Goal: Task Accomplishment & Management: Use online tool/utility

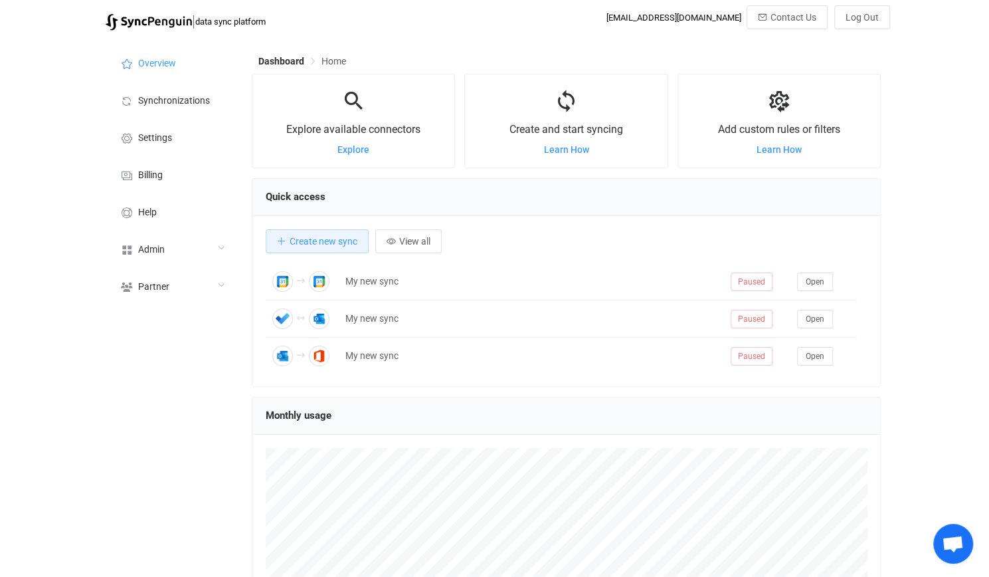
scroll to position [257, 629]
click at [133, 241] on div "Admin" at bounding box center [172, 248] width 133 height 37
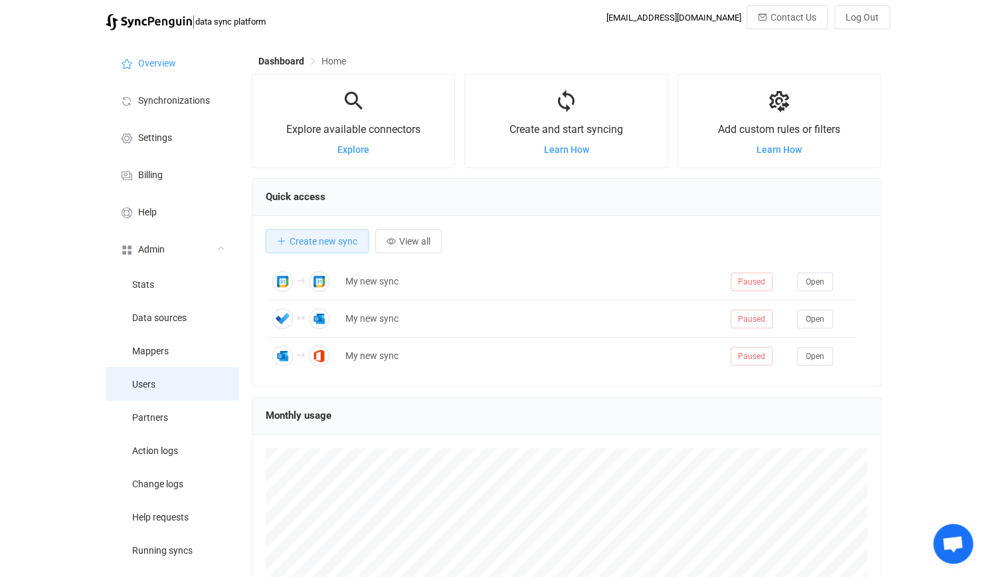
click at [182, 372] on li "Users" at bounding box center [172, 383] width 133 height 33
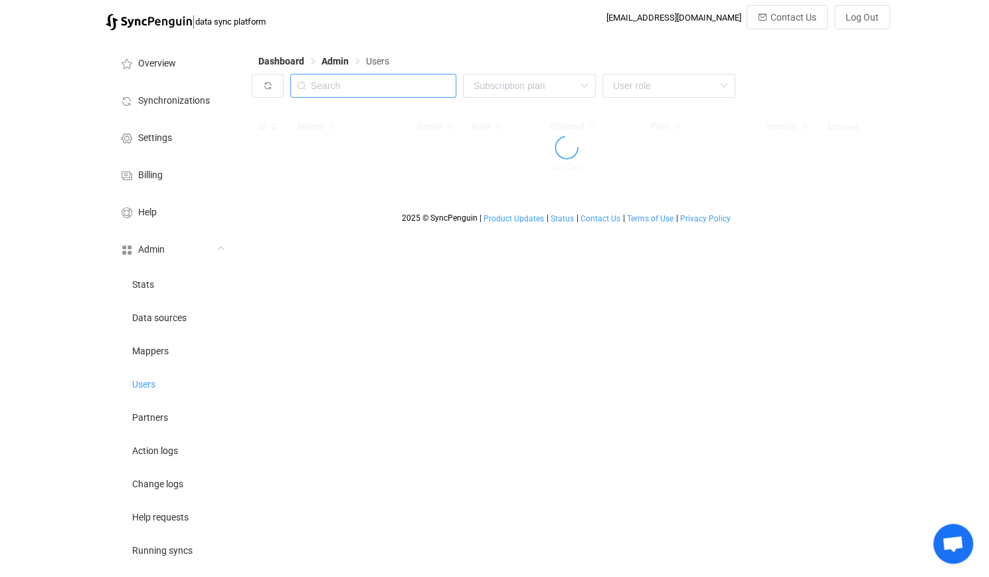
click at [380, 90] on input "text" at bounding box center [373, 86] width 166 height 24
paste input "[EMAIL_ADDRESS][PERSON_NAME][DOMAIN_NAME]"
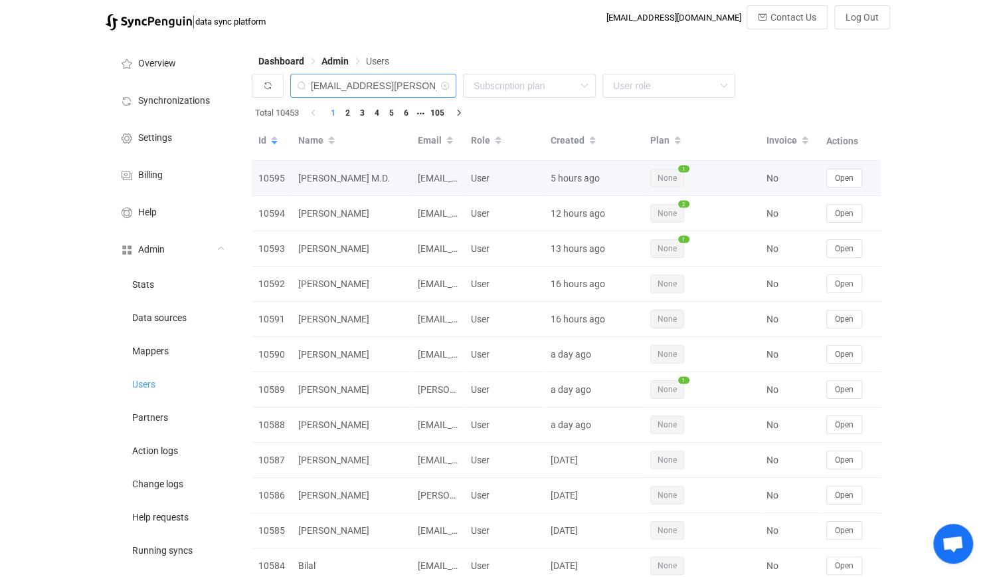
type input "[EMAIL_ADDRESS][PERSON_NAME][DOMAIN_NAME]"
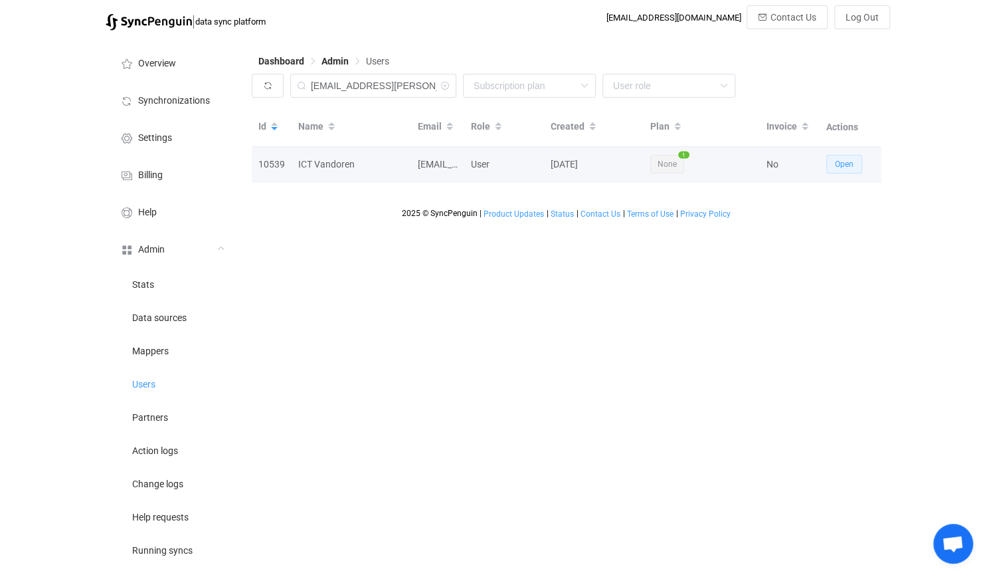
click at [847, 168] on span "Open" at bounding box center [844, 163] width 19 height 9
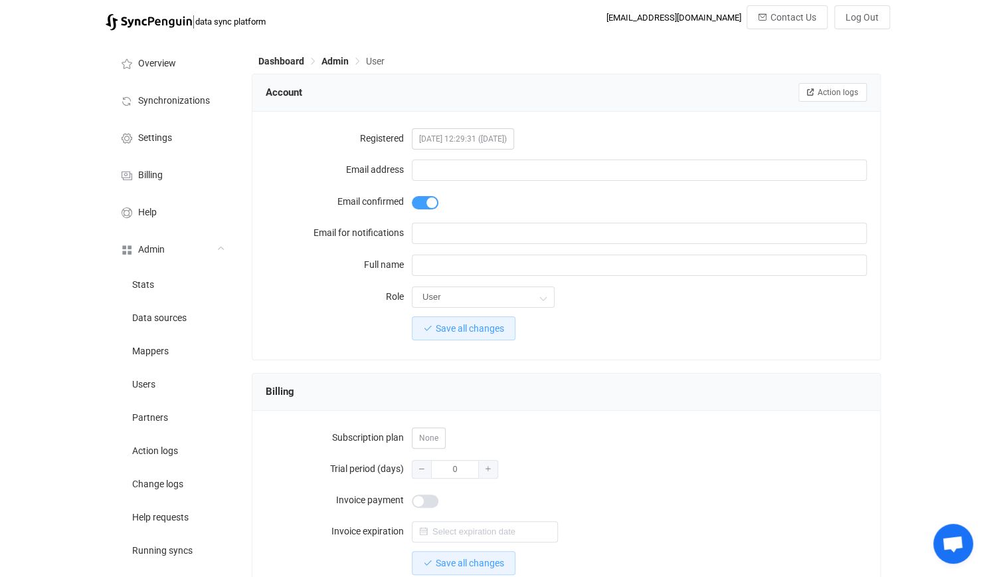
type input "[EMAIL_ADDRESS][PERSON_NAME][DOMAIN_NAME]"
type input "ICT Vandoren"
type input "14"
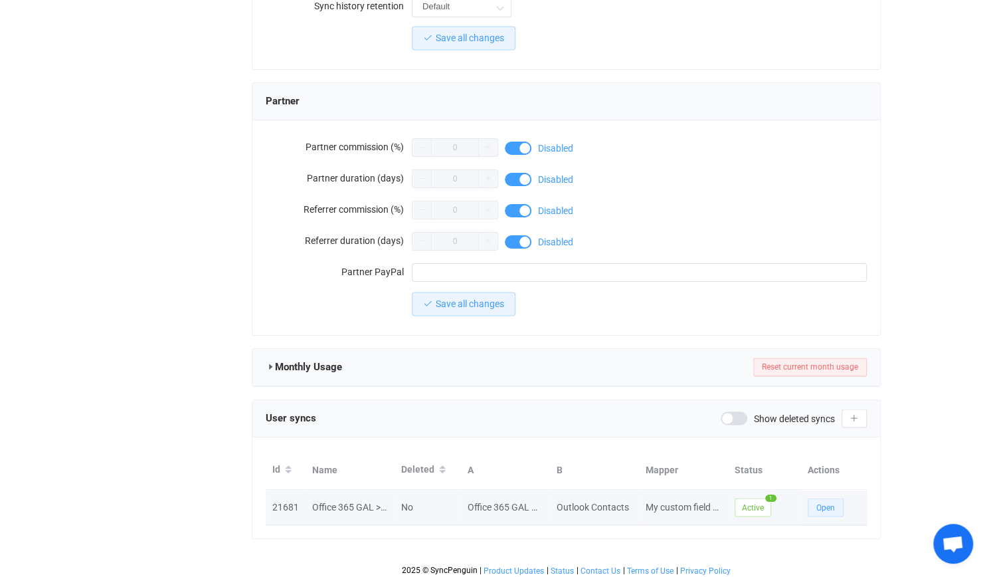
click at [813, 504] on button "Open" at bounding box center [826, 507] width 36 height 19
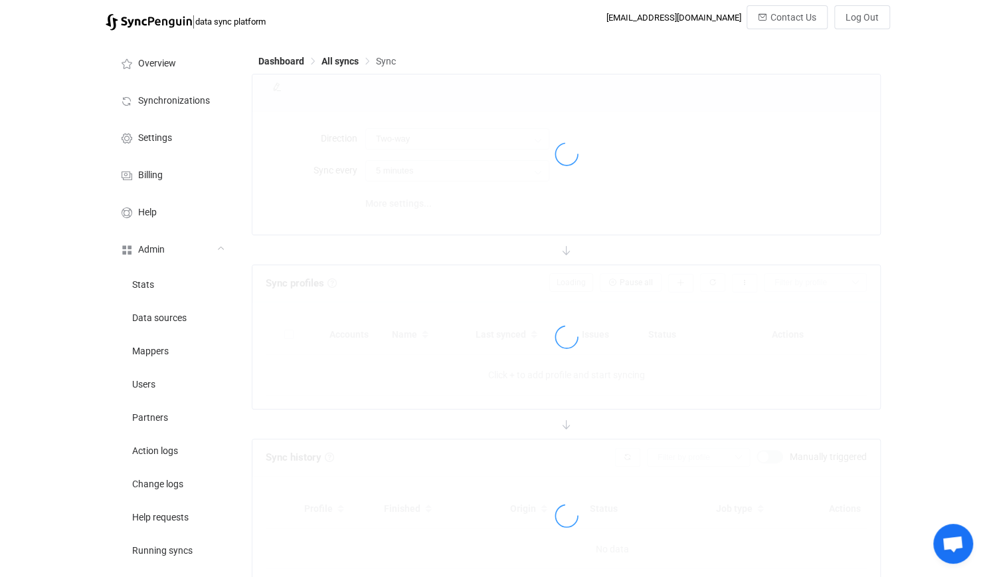
type input "Office 365 GAL → Outlook (one to many)"
type input "30 minutes"
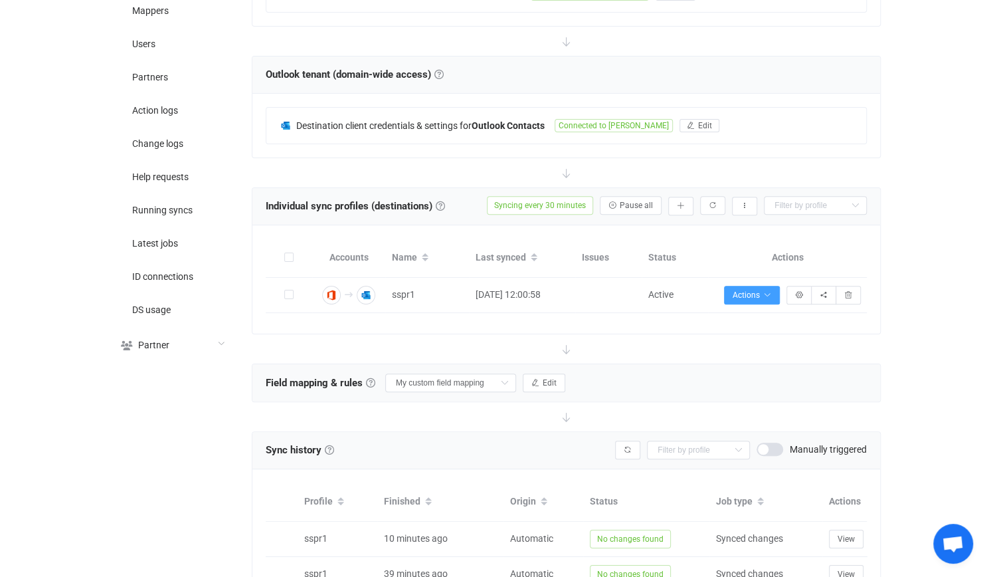
scroll to position [397, 0]
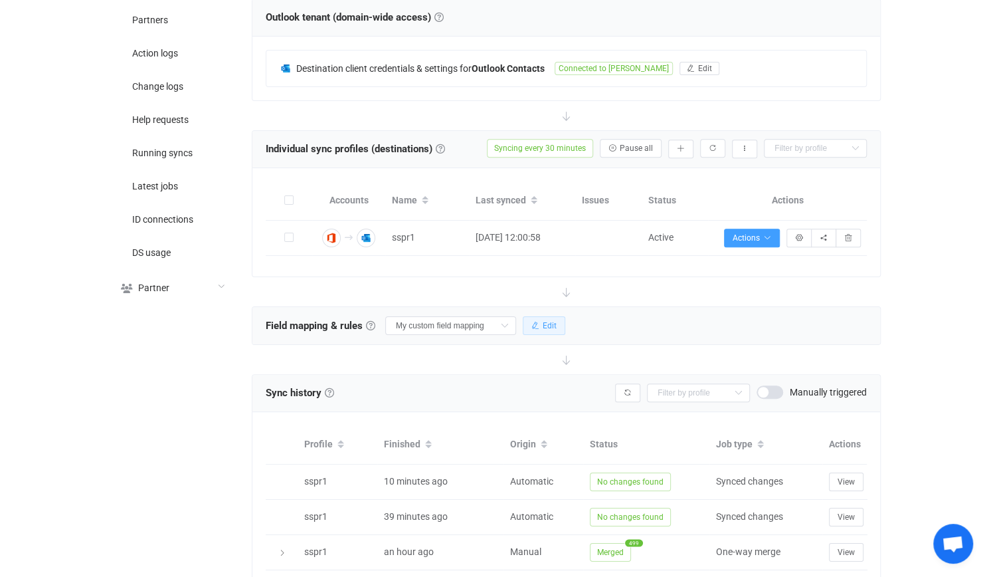
click at [552, 321] on span "Edit" at bounding box center [550, 325] width 14 height 9
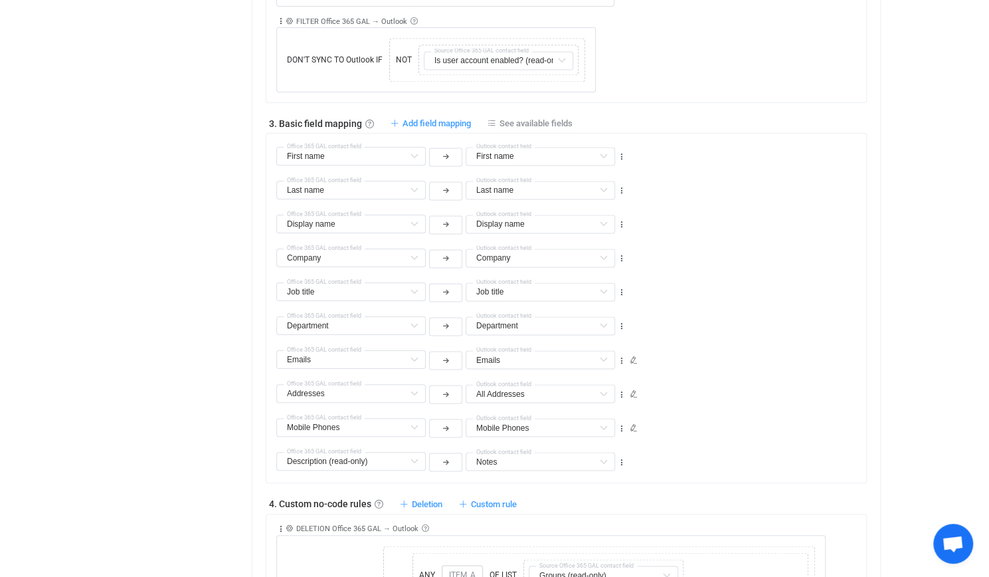
scroll to position [1128, 0]
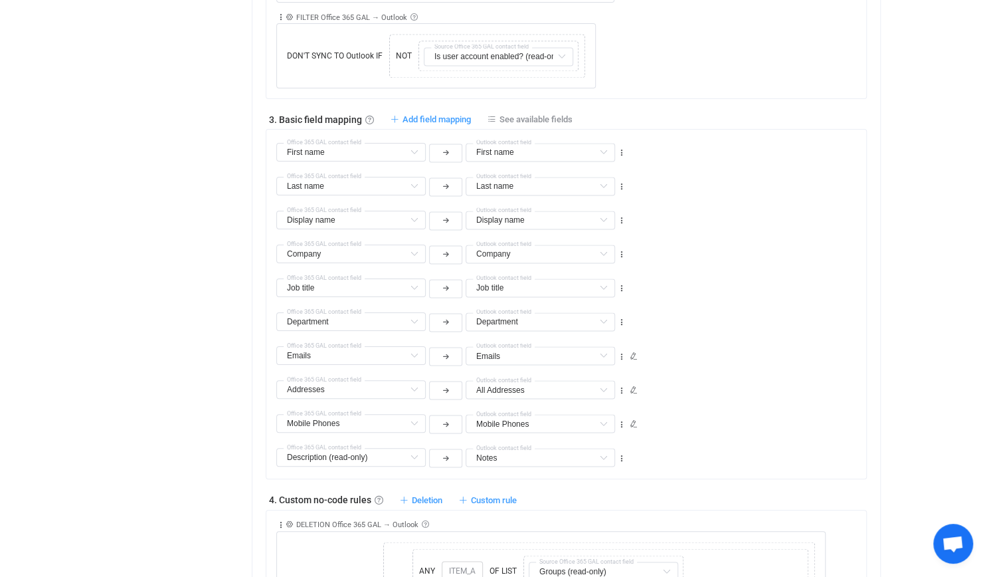
drag, startPoint x: 843, startPoint y: 388, endPoint x: 775, endPoint y: 393, distance: 67.9
click at [843, 387] on div "Addresses Addresses Default field Work Phones Default field (filtered) Work fax…" at bounding box center [571, 384] width 590 height 34
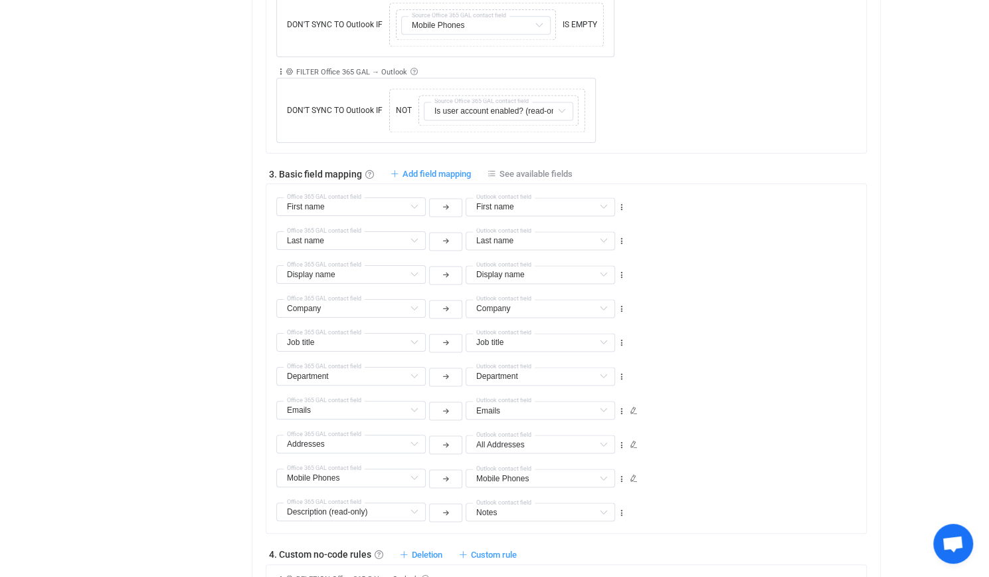
scroll to position [1062, 0]
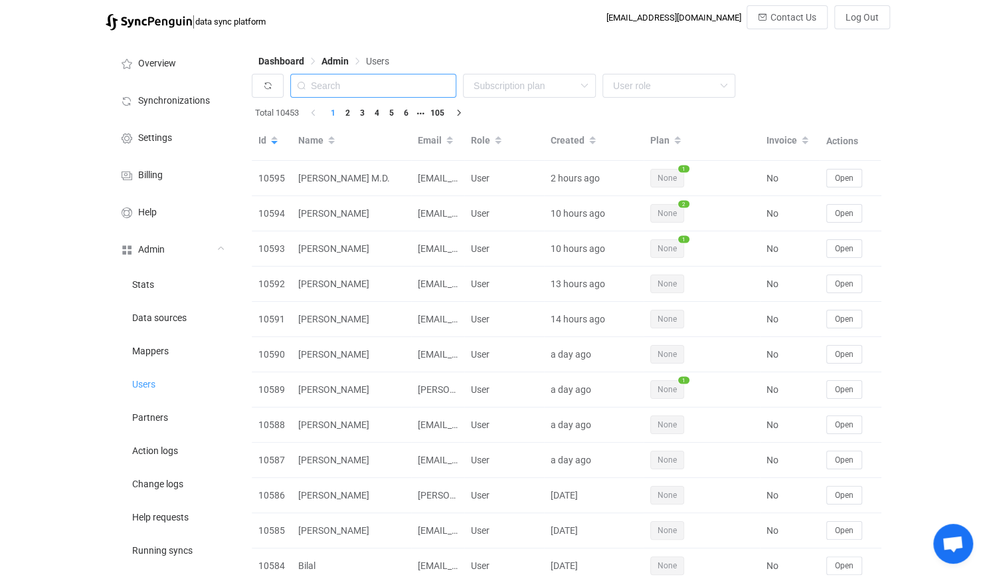
click at [348, 86] on input "text" at bounding box center [373, 86] width 166 height 24
paste input "[PERSON_NAME]"
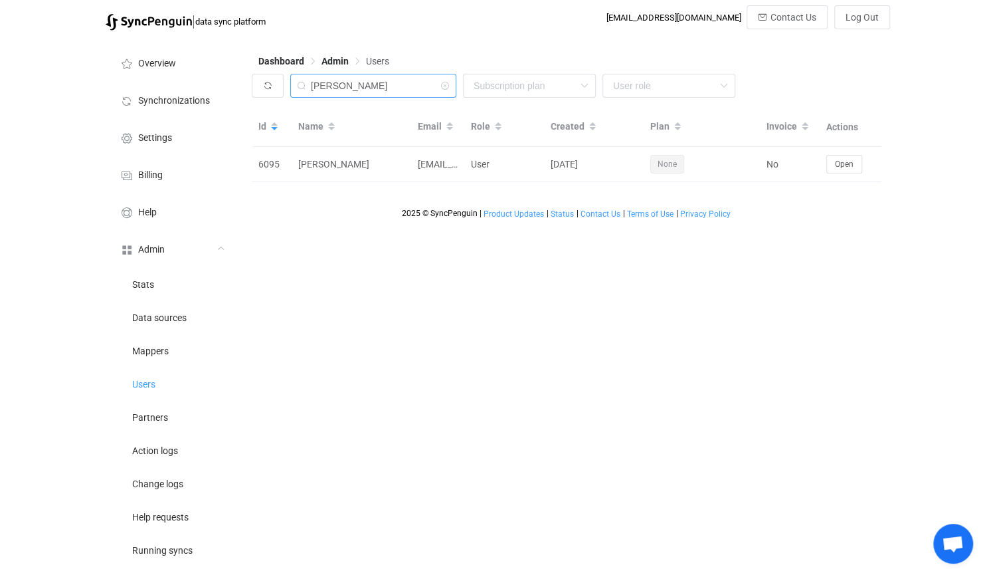
click at [383, 78] on input "[PERSON_NAME]" at bounding box center [373, 86] width 166 height 24
paste input "[EMAIL_ADDRESS][PERSON_NAME][DOMAIN_NAME]"
type input "ict@[PERSON_NAME].n"
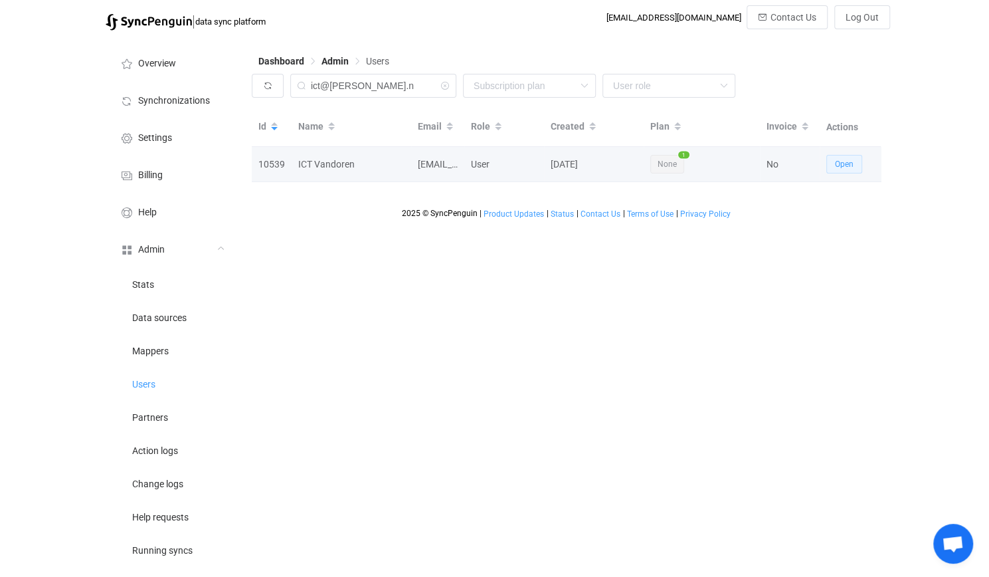
click at [839, 159] on span "Open" at bounding box center [844, 163] width 19 height 9
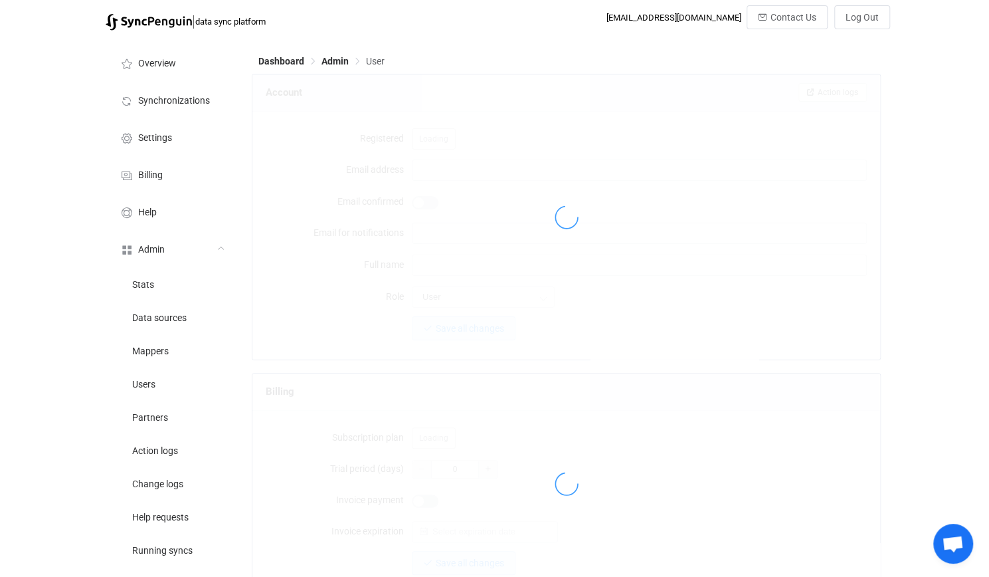
type input "[EMAIL_ADDRESS][PERSON_NAME][DOMAIN_NAME]"
type input "ICT Vandoren"
type input "14"
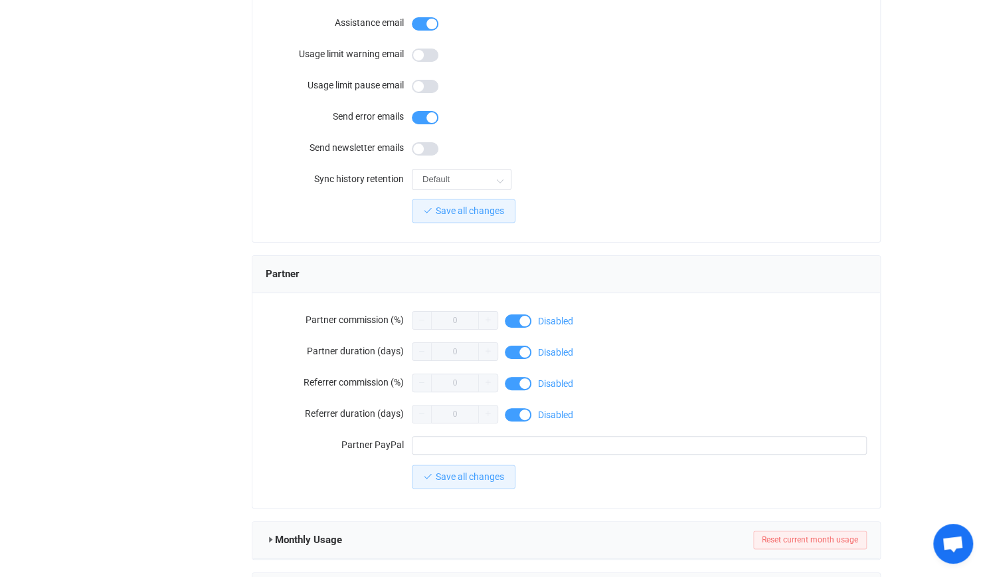
scroll to position [1116, 0]
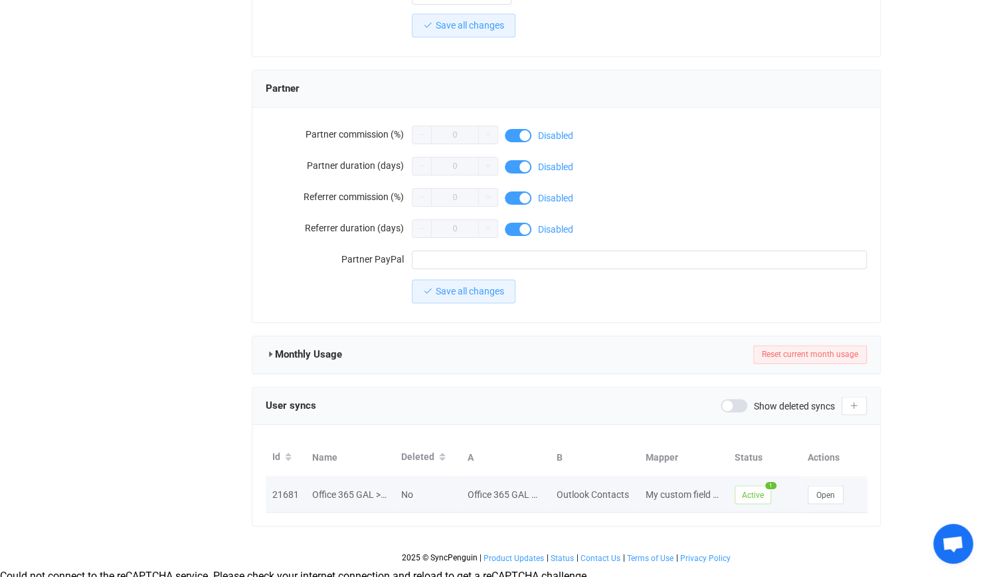
click at [807, 485] on div "Open" at bounding box center [834, 494] width 66 height 19
click at [821, 485] on button "Open" at bounding box center [826, 494] width 36 height 19
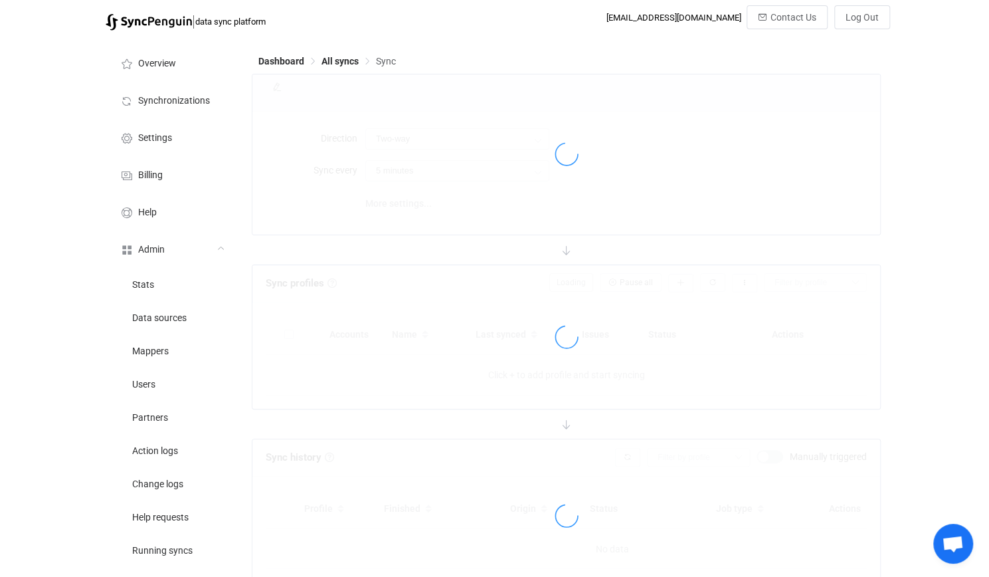
type input "Office 365 GAL → Outlook (one to many)"
type input "30 minutes"
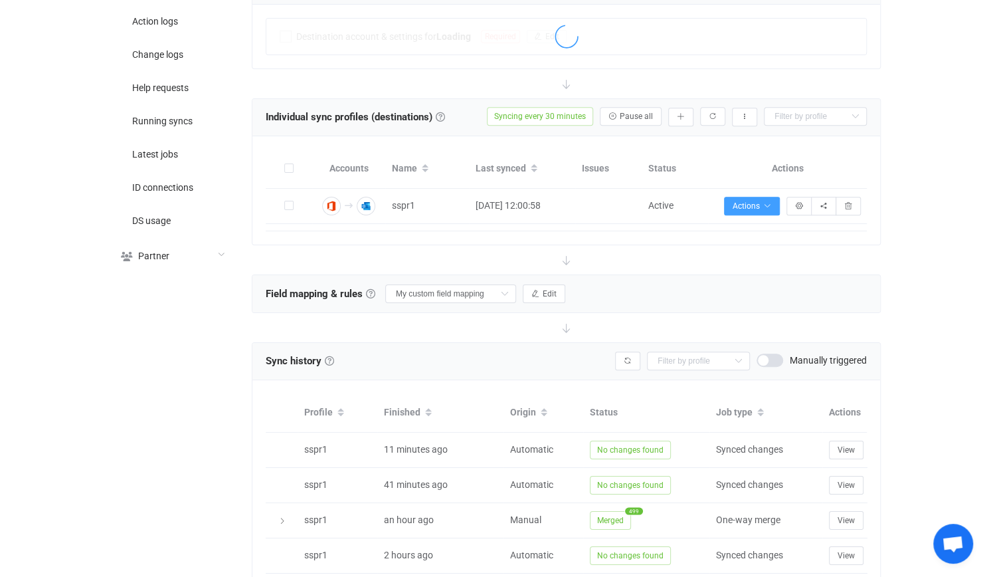
scroll to position [678, 0]
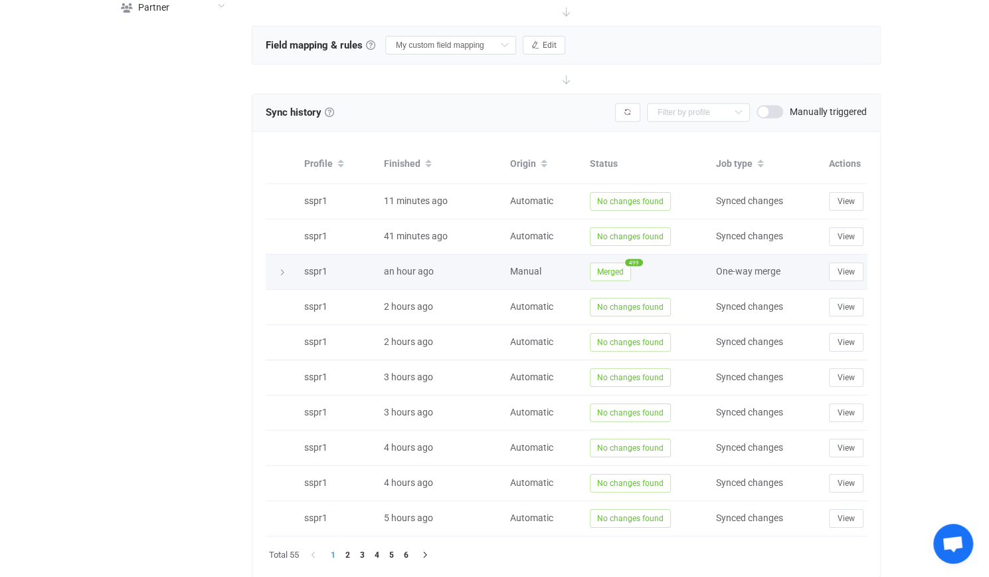
click at [603, 256] on td "Merged 499" at bounding box center [646, 272] width 126 height 35
click at [603, 268] on span "Merged" at bounding box center [610, 271] width 41 height 19
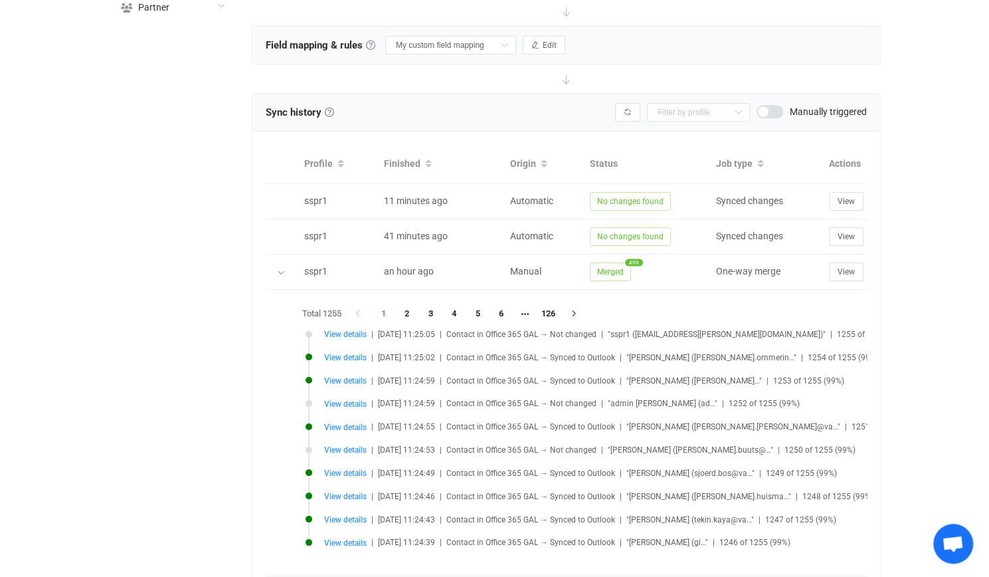
click at [775, 105] on span at bounding box center [770, 111] width 27 height 13
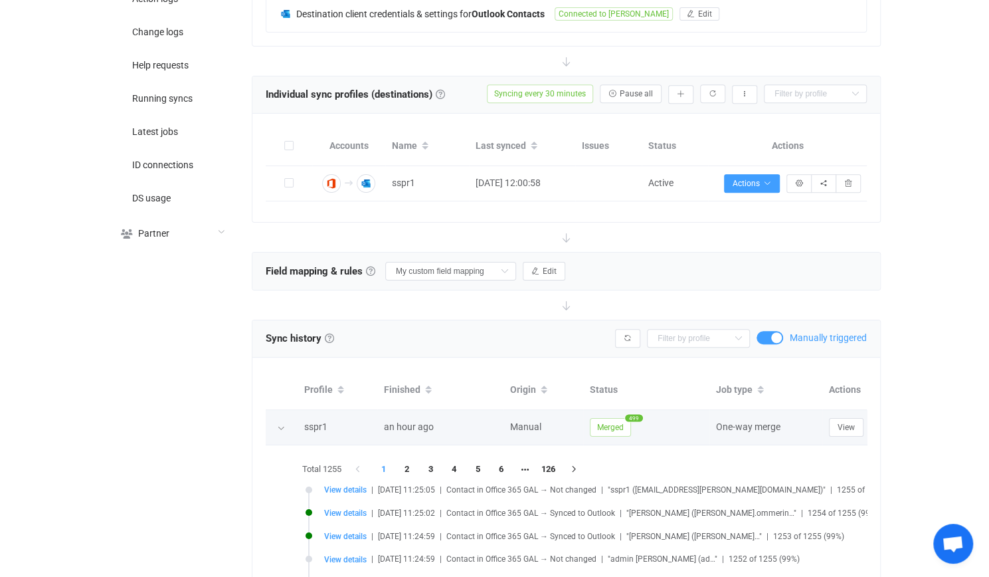
scroll to position [611, 0]
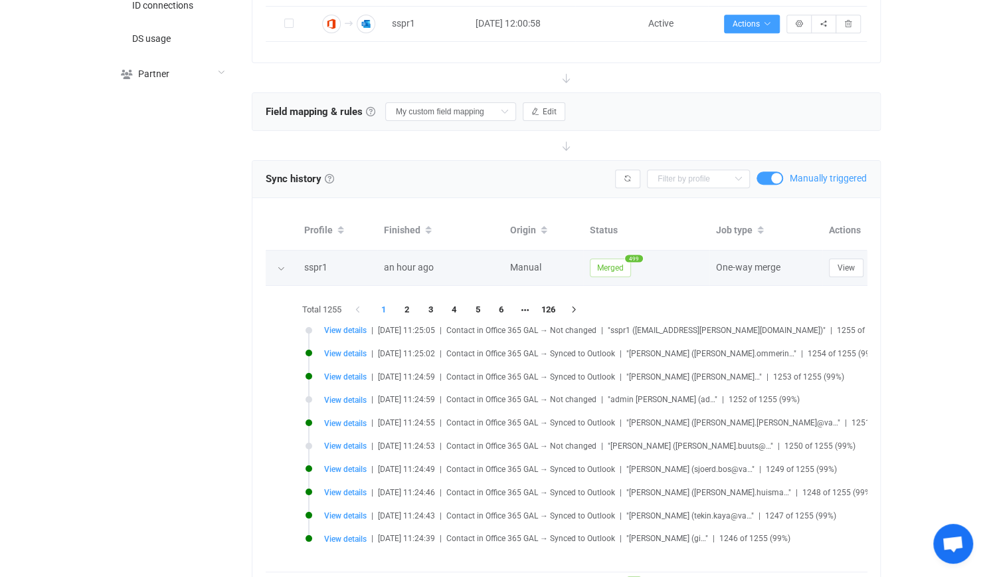
click at [277, 265] on icon at bounding box center [281, 268] width 8 height 8
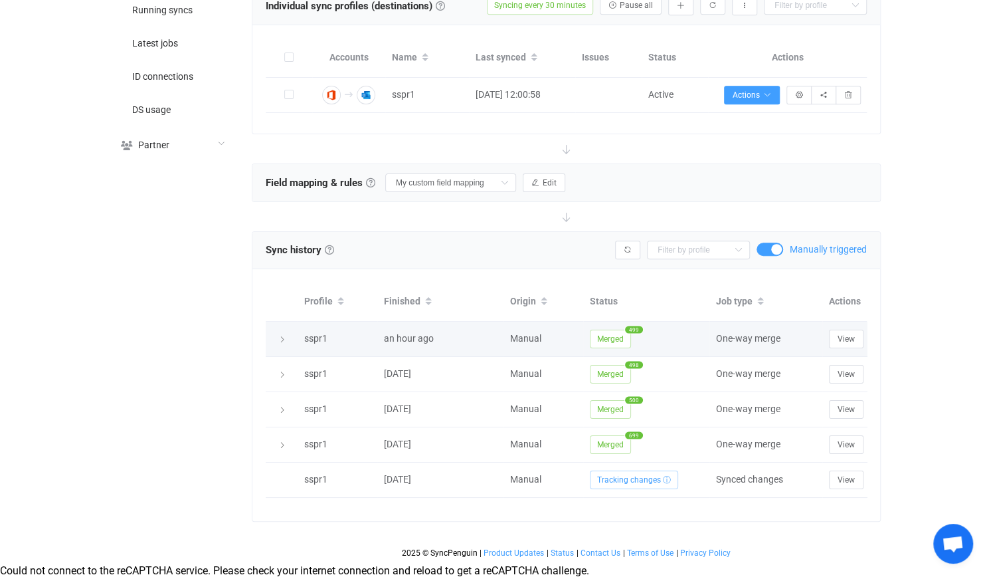
click at [603, 330] on span "Merged" at bounding box center [610, 339] width 41 height 19
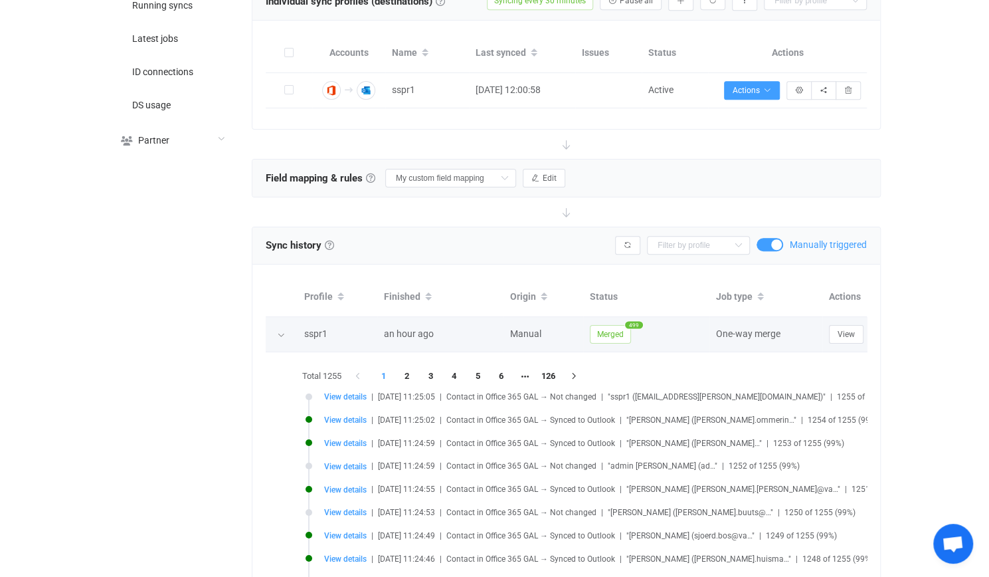
click at [603, 330] on span "Merged" at bounding box center [610, 334] width 41 height 19
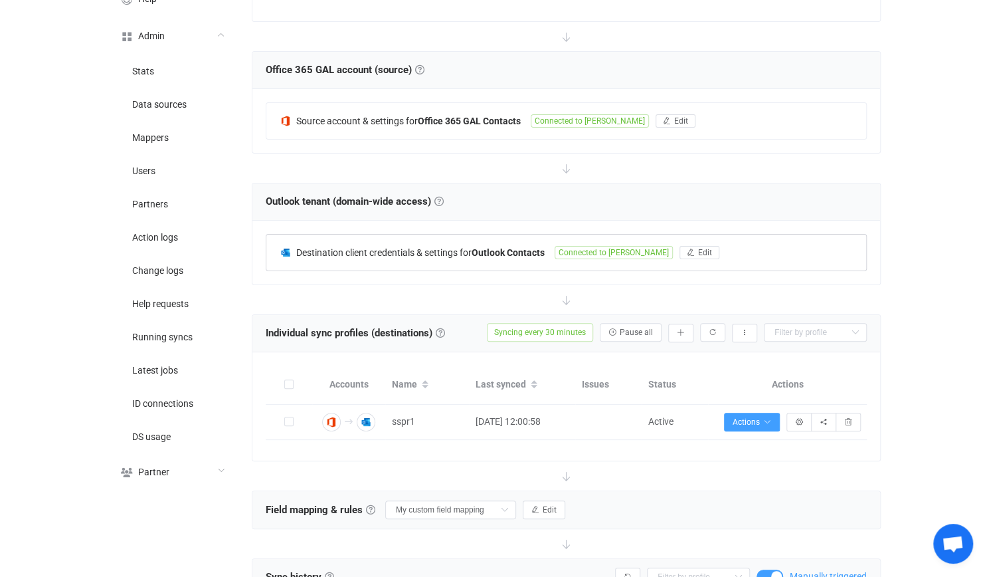
scroll to position [213, 0]
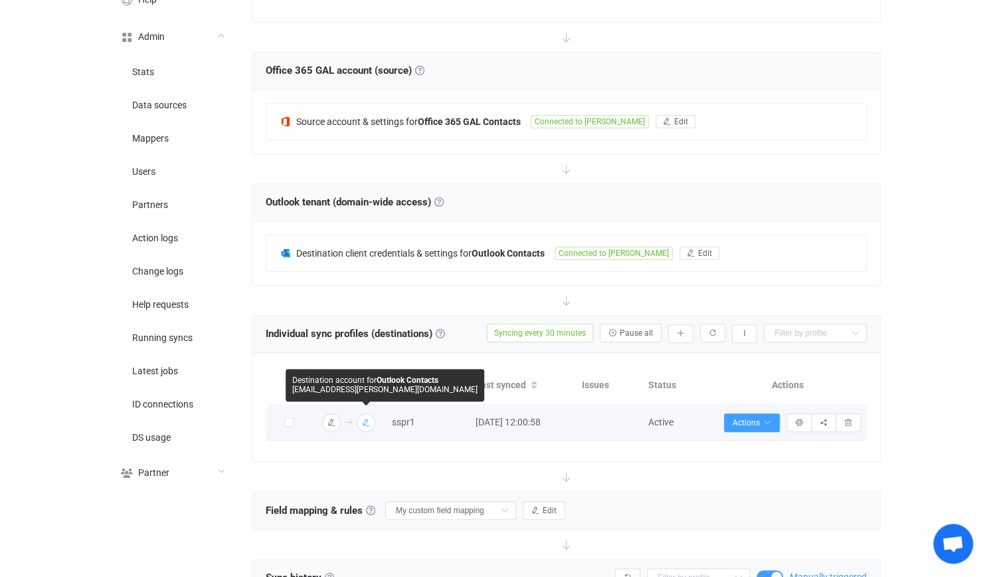
click at [363, 419] on icon "button" at bounding box center [366, 423] width 8 height 8
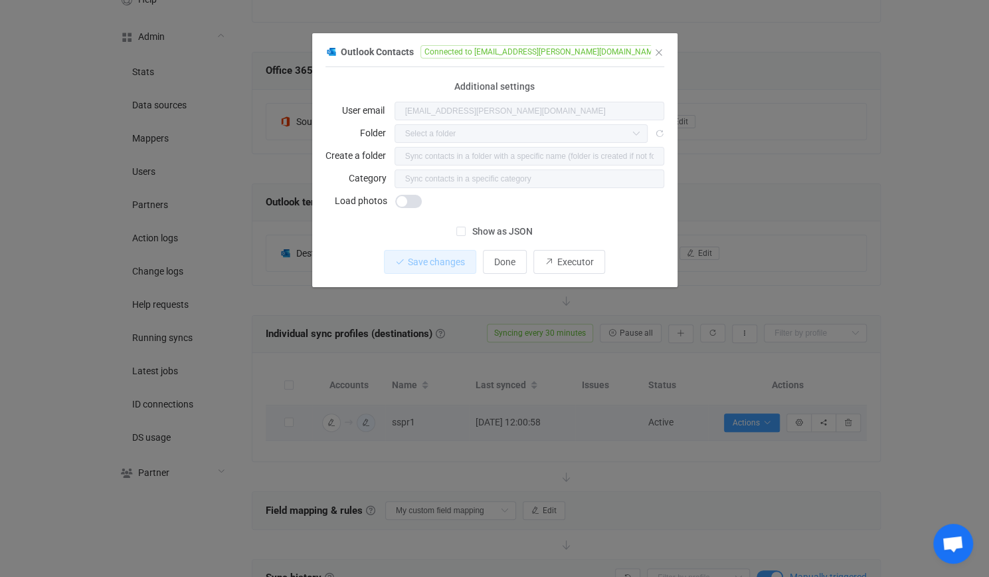
click at [821, 189] on div "Outlook Contacts Connected to [EMAIL_ADDRESS][PERSON_NAME][DOMAIN_NAME] 1 { { "…" at bounding box center [494, 288] width 989 height 577
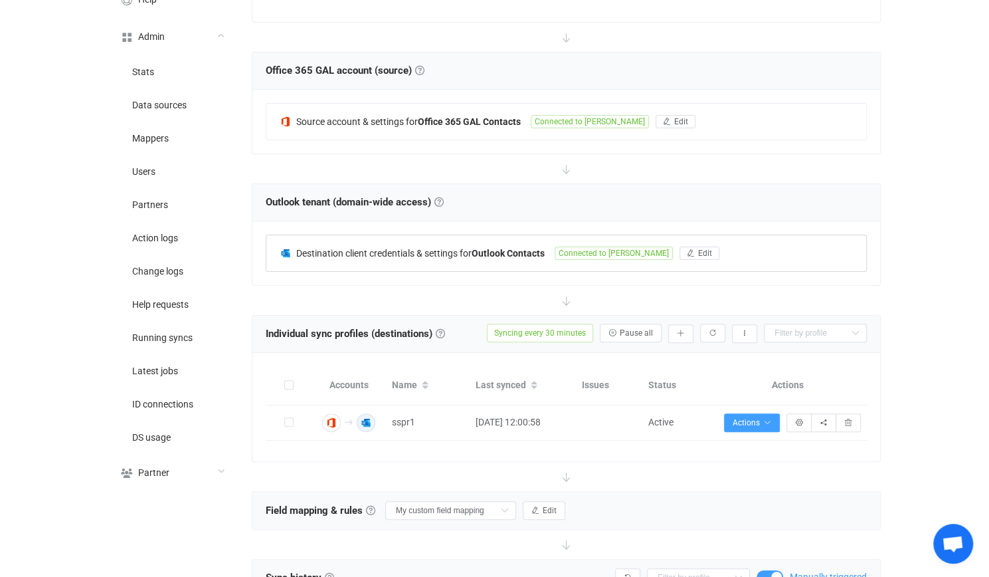
click at [385, 258] on div "Destination client credentials & settings for Outlook Contacts Connected to [PE…" at bounding box center [566, 253] width 600 height 36
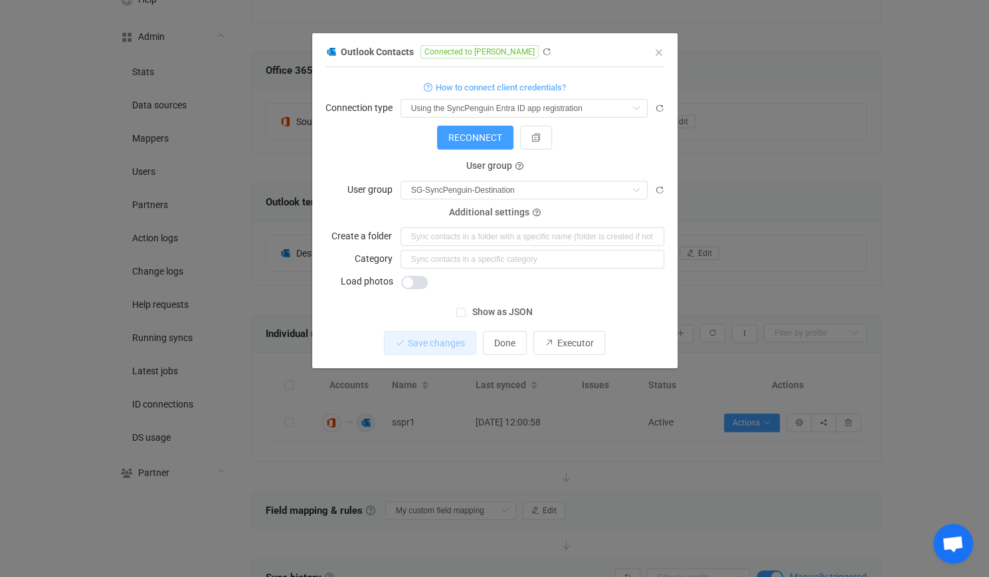
click at [807, 235] on div "Outlook Contacts Connected to [PERSON_NAME] 1 { { "connectionType": "default", …" at bounding box center [494, 288] width 989 height 577
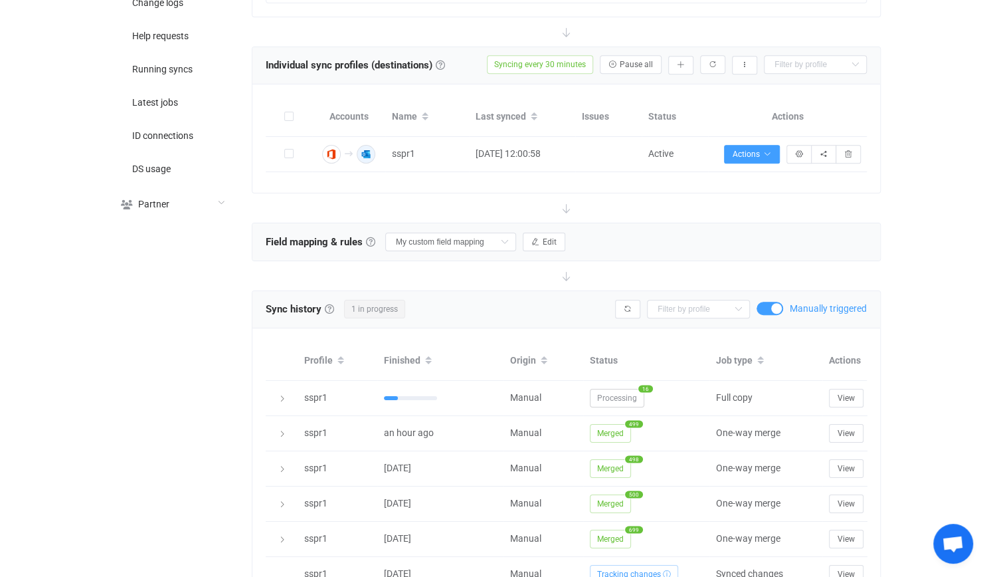
scroll to position [526, 0]
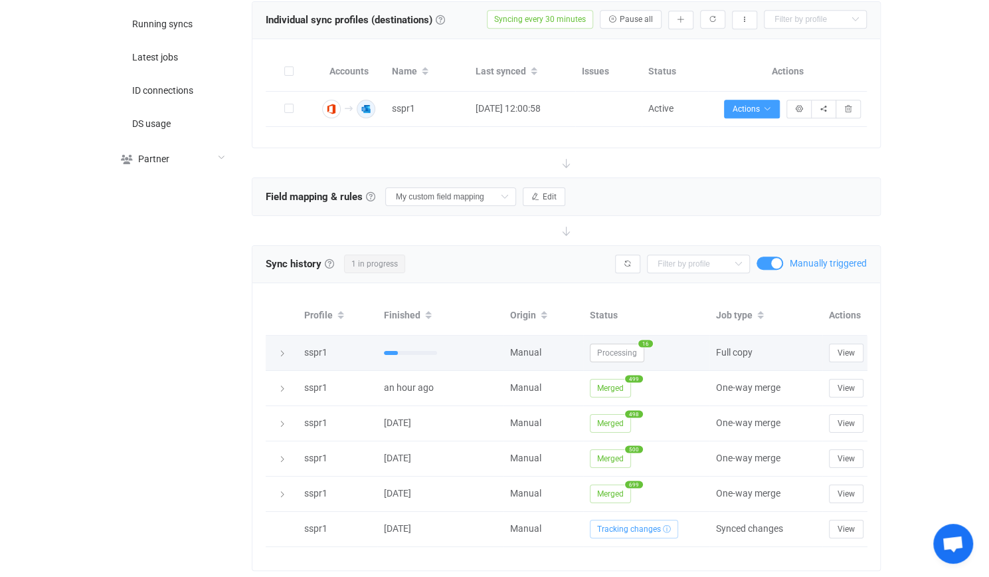
click at [625, 344] on span "Processing" at bounding box center [617, 353] width 54 height 19
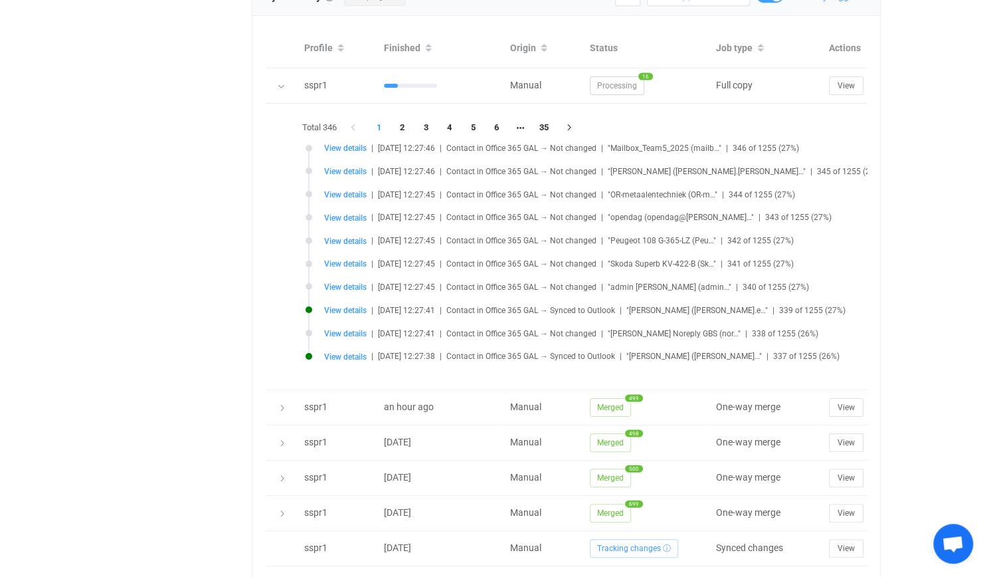
scroll to position [795, 0]
click at [345, 304] on span "View details" at bounding box center [345, 308] width 43 height 9
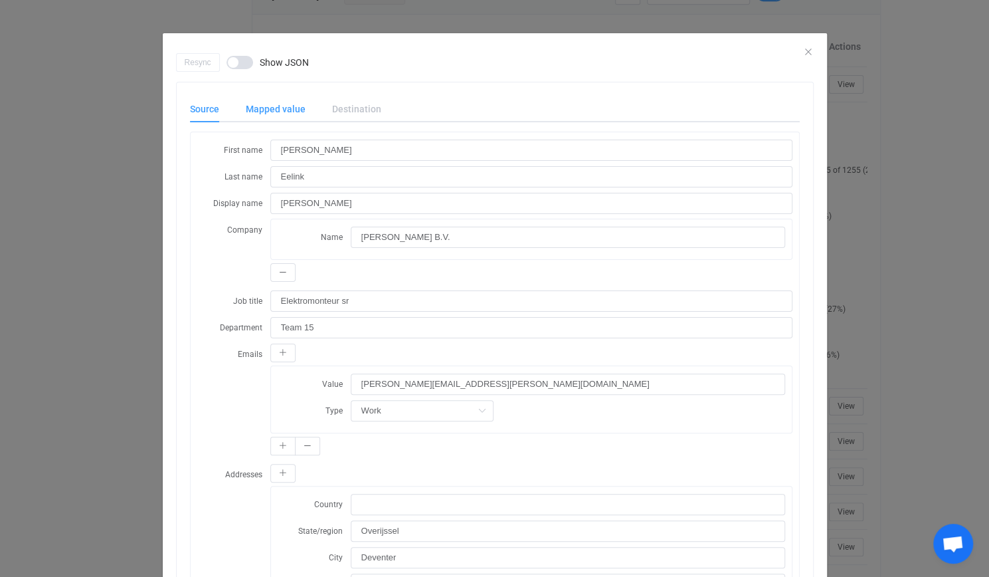
click at [290, 104] on div "Mapped value" at bounding box center [276, 109] width 86 height 27
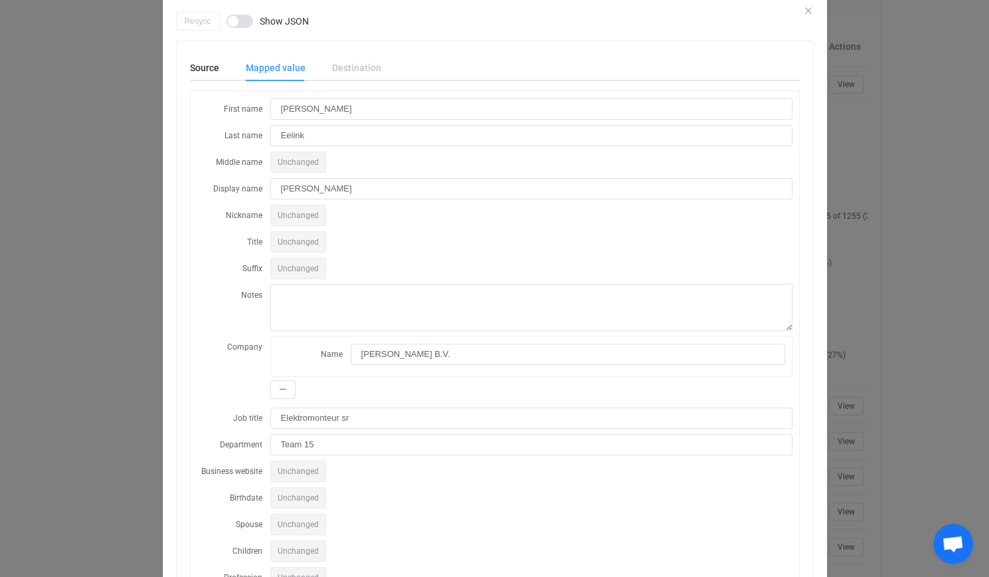
scroll to position [0, 0]
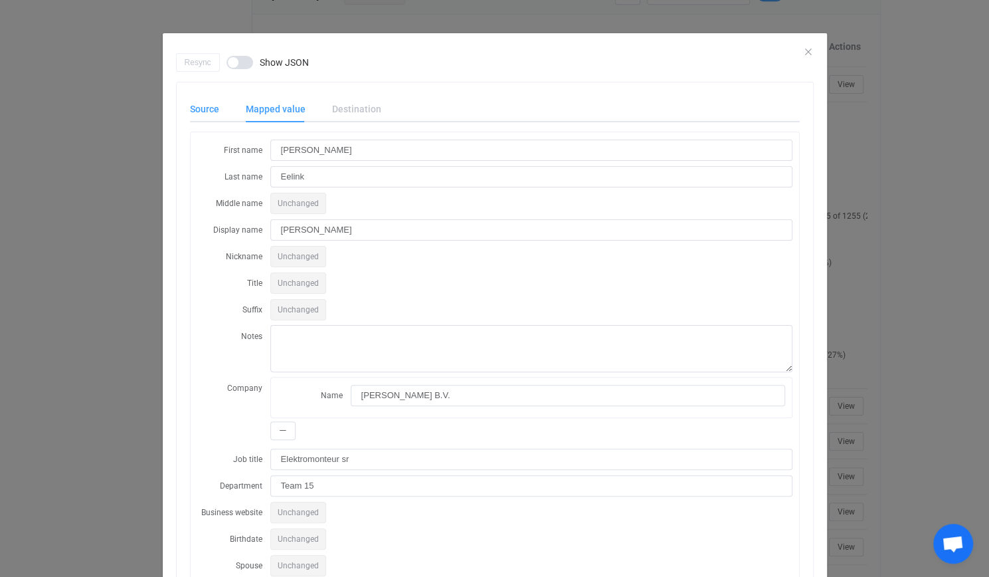
click at [208, 107] on div "Source" at bounding box center [211, 109] width 43 height 27
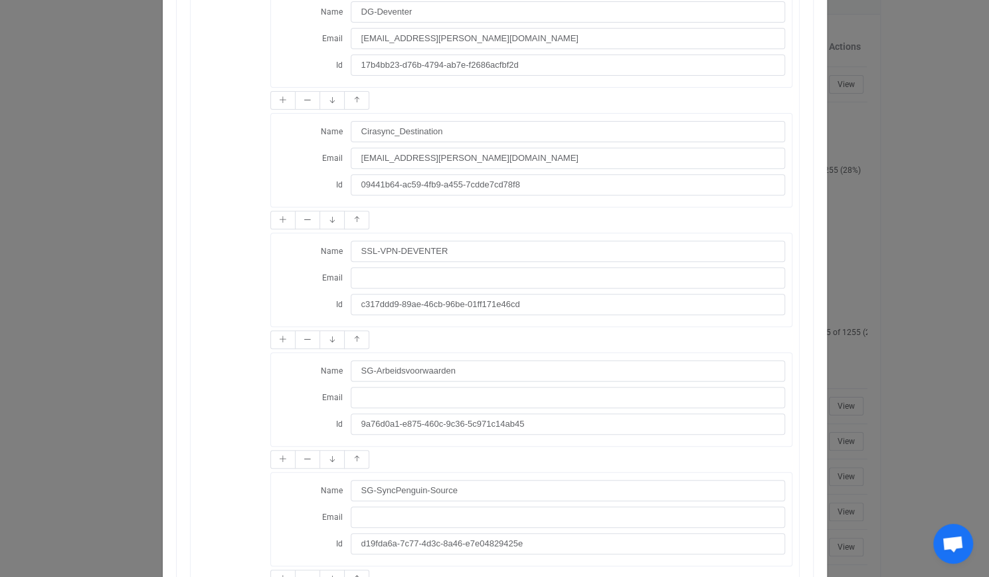
scroll to position [3781, 0]
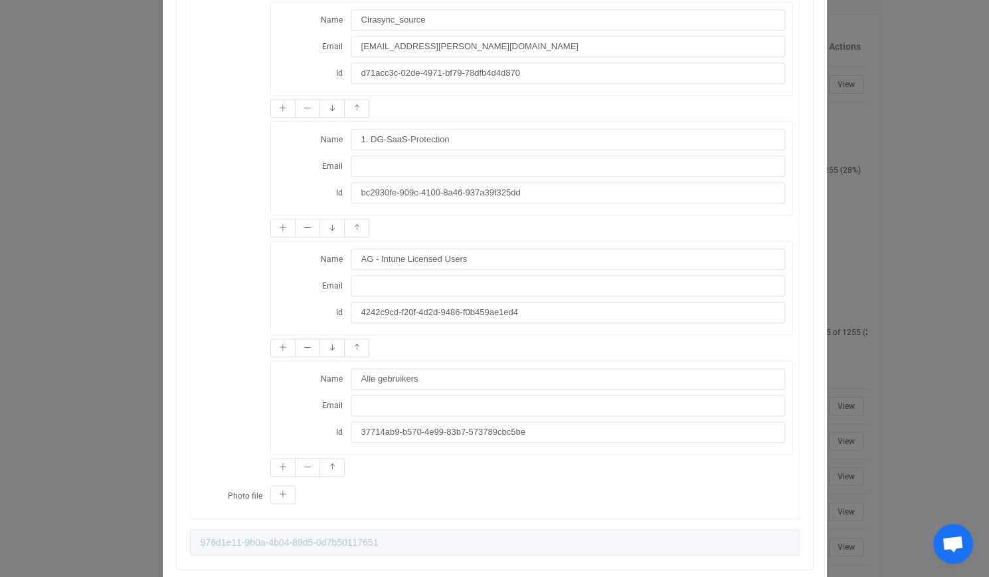
drag, startPoint x: 424, startPoint y: 362, endPoint x: 276, endPoint y: 349, distance: 148.1
click at [278, 367] on label "Name" at bounding box center [314, 378] width 73 height 22
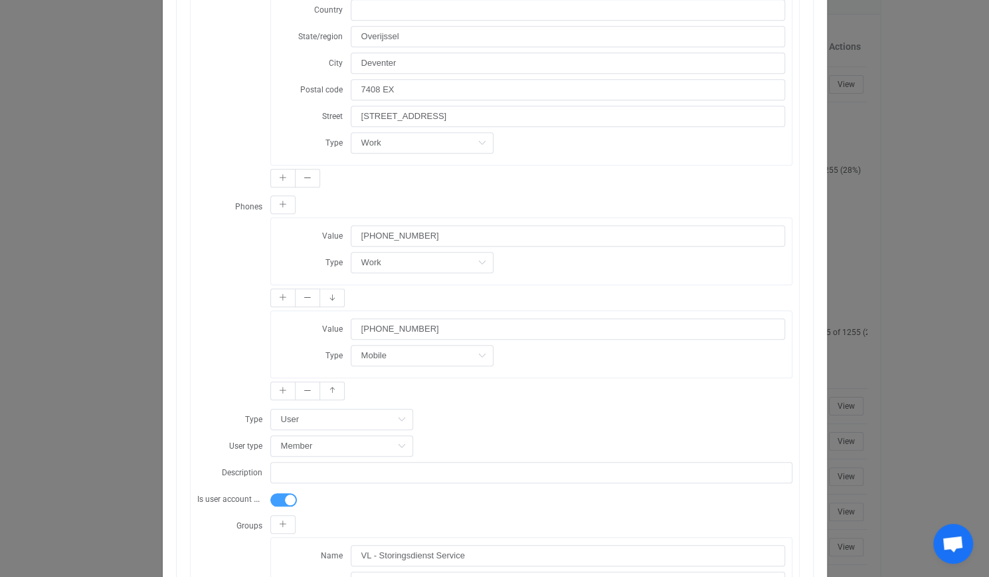
scroll to position [470, 0]
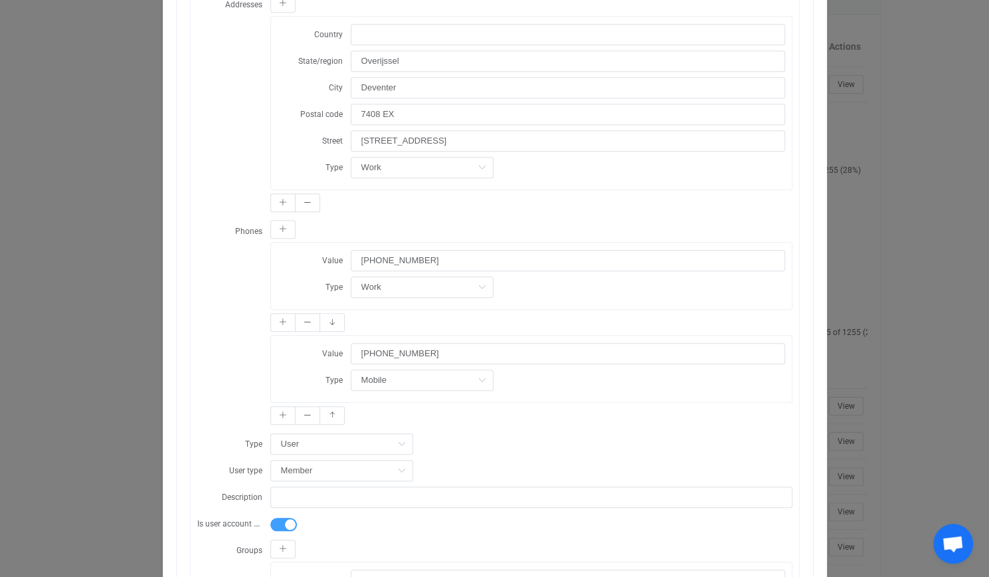
click at [132, 344] on div "Resync Show JSON Source Mapped value Destination First name [PERSON_NAME] Last …" at bounding box center [494, 288] width 989 height 577
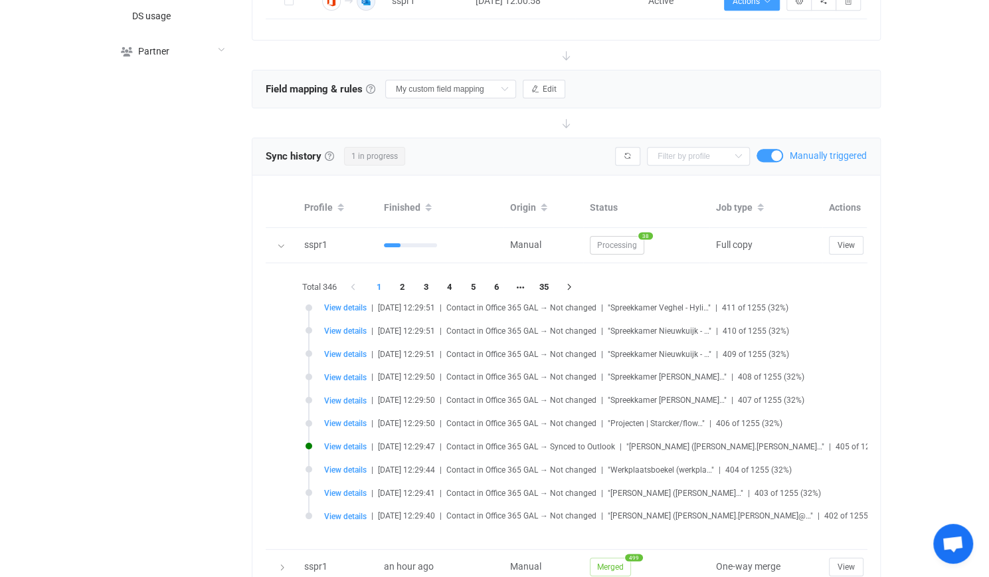
scroll to position [595, 0]
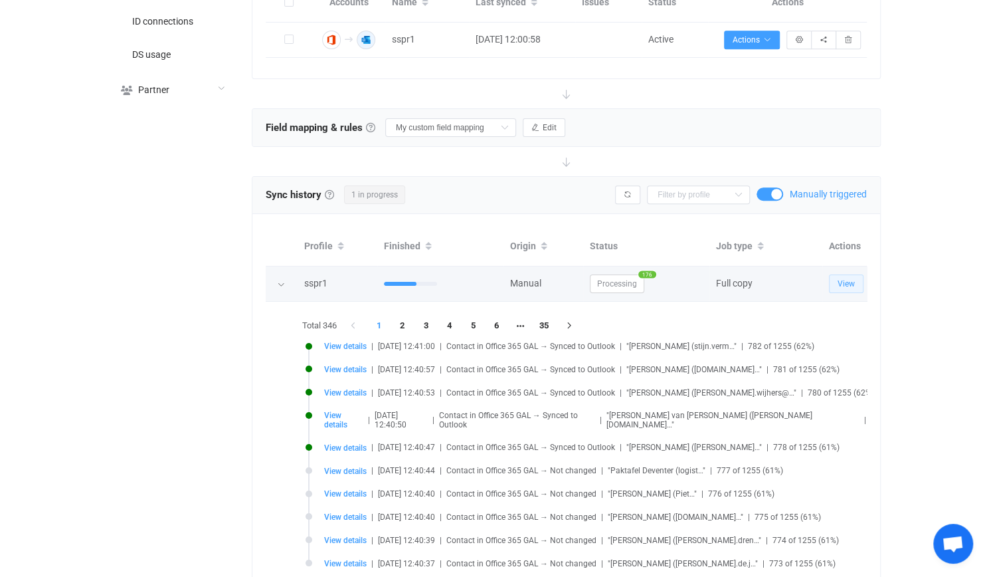
click at [856, 280] on button "View" at bounding box center [846, 283] width 35 height 19
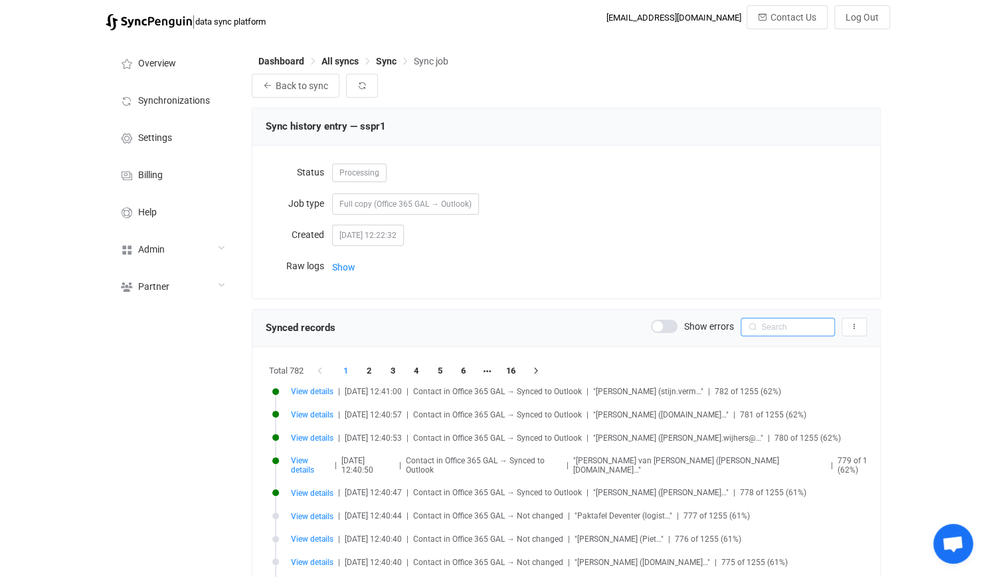
click at [769, 334] on input "text" at bounding box center [788, 327] width 94 height 19
type input "albert"
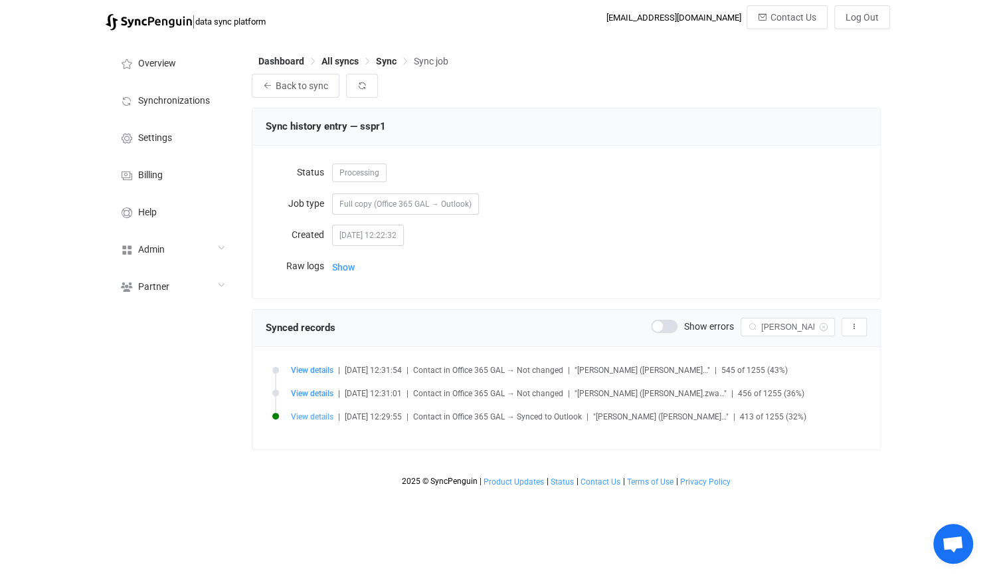
click at [316, 412] on span "View details" at bounding box center [312, 416] width 43 height 9
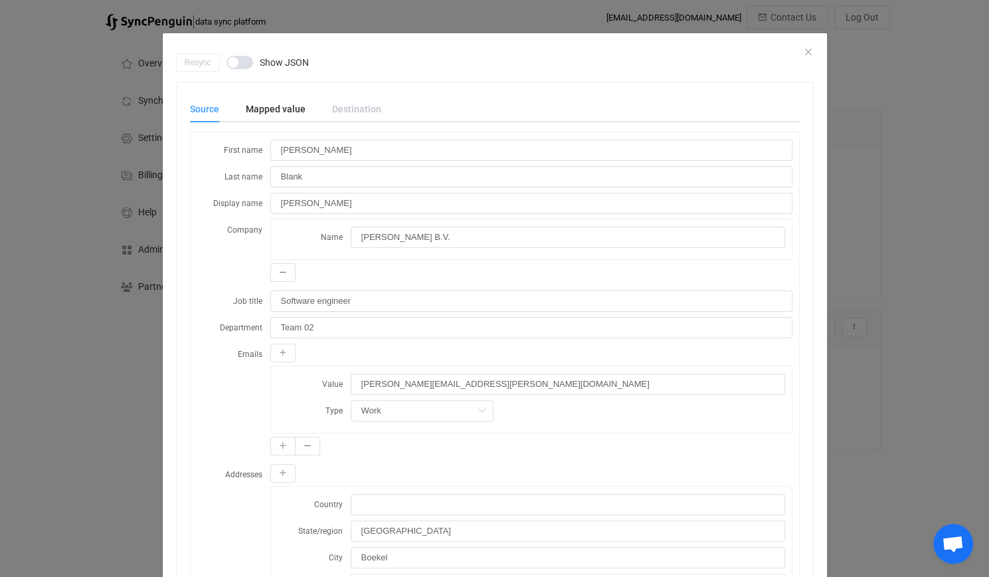
drag, startPoint x: 289, startPoint y: 80, endPoint x: 273, endPoint y: 128, distance: 50.4
click at [288, 115] on div "Mapped value" at bounding box center [276, 109] width 86 height 27
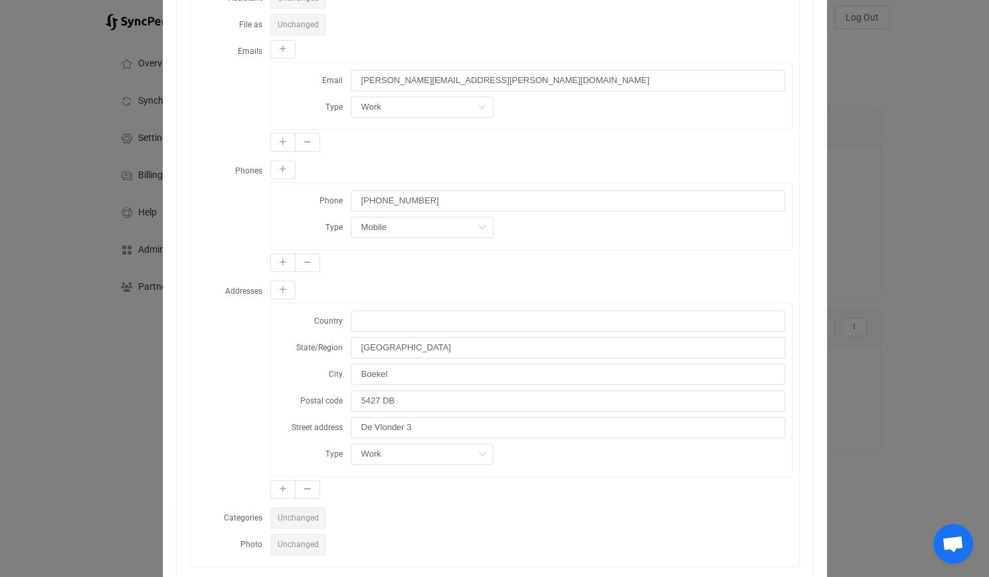
scroll to position [773, 0]
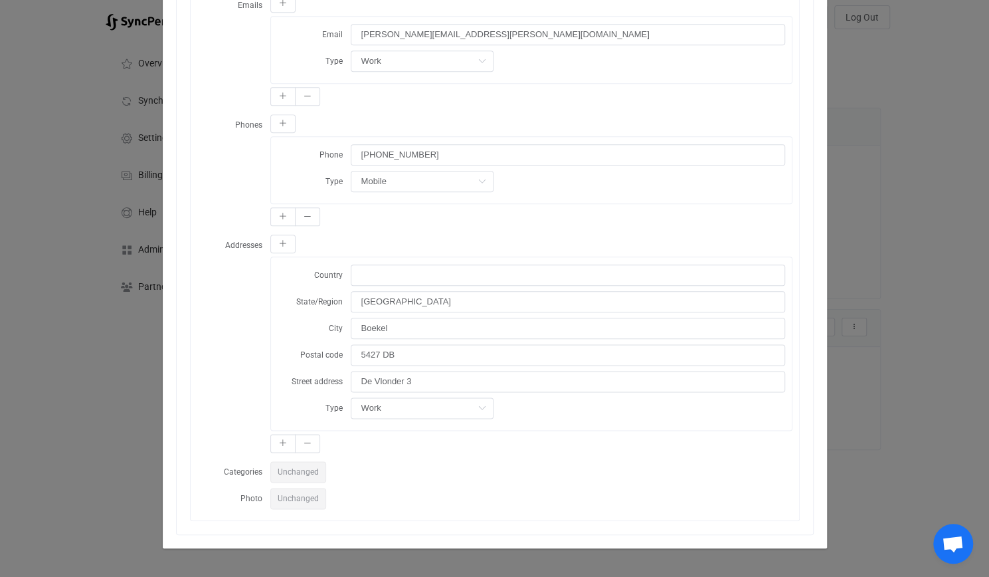
click at [105, 269] on div "Resync Show JSON Source Mapped value Destination First name Albert Jan Last nam…" at bounding box center [494, 288] width 989 height 577
